Goal: Find specific page/section: Find specific page/section

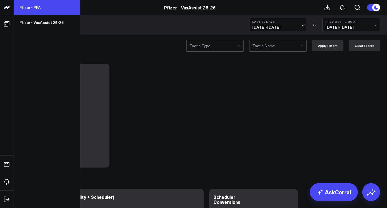
click at [29, 5] on link "Pfizer - PFA" at bounding box center [47, 7] width 66 height 15
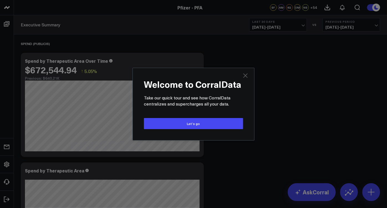
click at [247, 73] on icon "Close" at bounding box center [245, 75] width 7 height 7
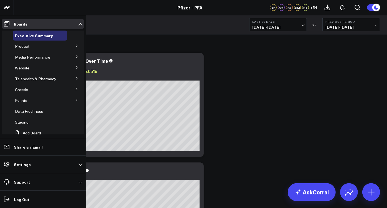
click at [75, 47] on icon at bounding box center [76, 45] width 3 height 3
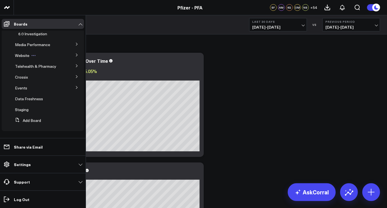
scroll to position [165, 0]
click at [75, 87] on icon at bounding box center [76, 87] width 3 height 3
click at [72, 66] on button at bounding box center [77, 66] width 14 height 8
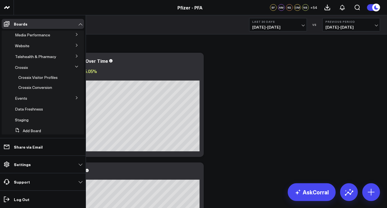
click at [75, 56] on icon at bounding box center [76, 55] width 3 height 3
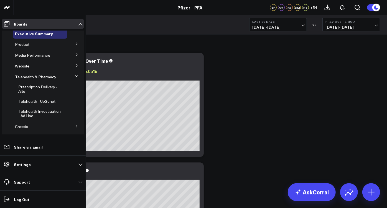
scroll to position [2, 0]
click at [73, 63] on button at bounding box center [77, 65] width 14 height 8
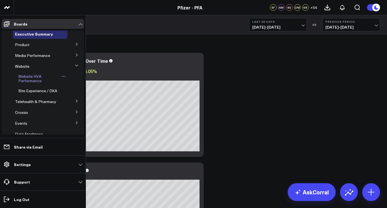
click at [34, 75] on span "Website HVA Performance" at bounding box center [29, 78] width 23 height 10
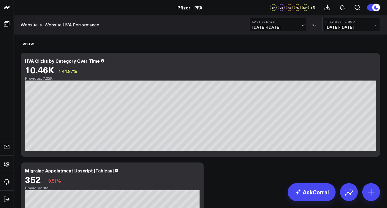
click at [40, 24] on div "Website >" at bounding box center [32, 25] width 22 height 6
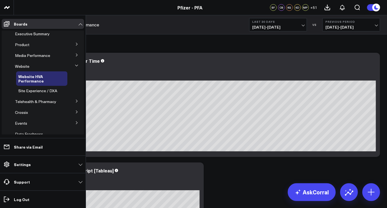
click at [76, 55] on icon at bounding box center [76, 54] width 1 height 3
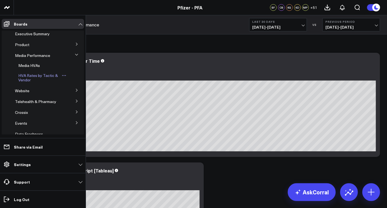
click at [43, 75] on span "HVA Rates by Tactic & Vendor" at bounding box center [38, 78] width 40 height 10
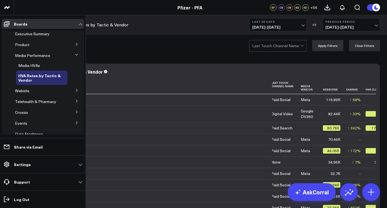
click at [75, 44] on icon at bounding box center [76, 43] width 3 height 3
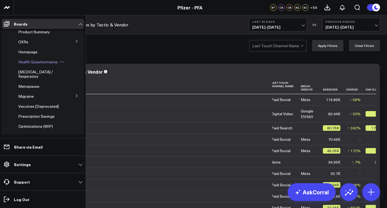
scroll to position [40, 0]
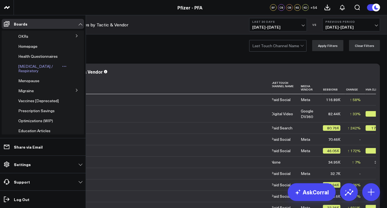
click at [28, 72] on span "COVID-19 / Respiratory" at bounding box center [35, 68] width 35 height 10
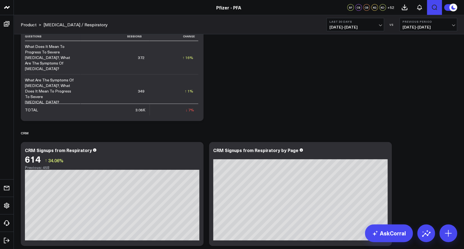
scroll to position [1765, 0]
drag, startPoint x: 363, startPoint y: 0, endPoint x: 260, endPoint y: 90, distance: 136.5
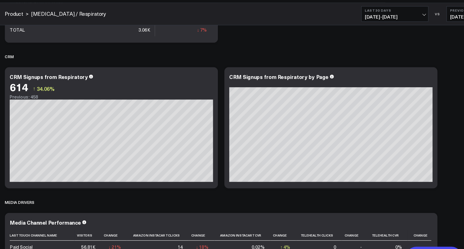
scroll to position [1837, 0]
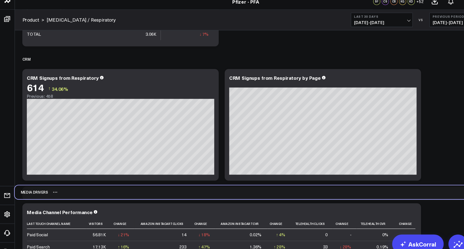
drag, startPoint x: 401, startPoint y: 183, endPoint x: 397, endPoint y: 181, distance: 4.6
click at [386, 181] on div "Media Drivers" at bounding box center [232, 185] width 437 height 13
